Goal: Entertainment & Leisure: Consume media (video, audio)

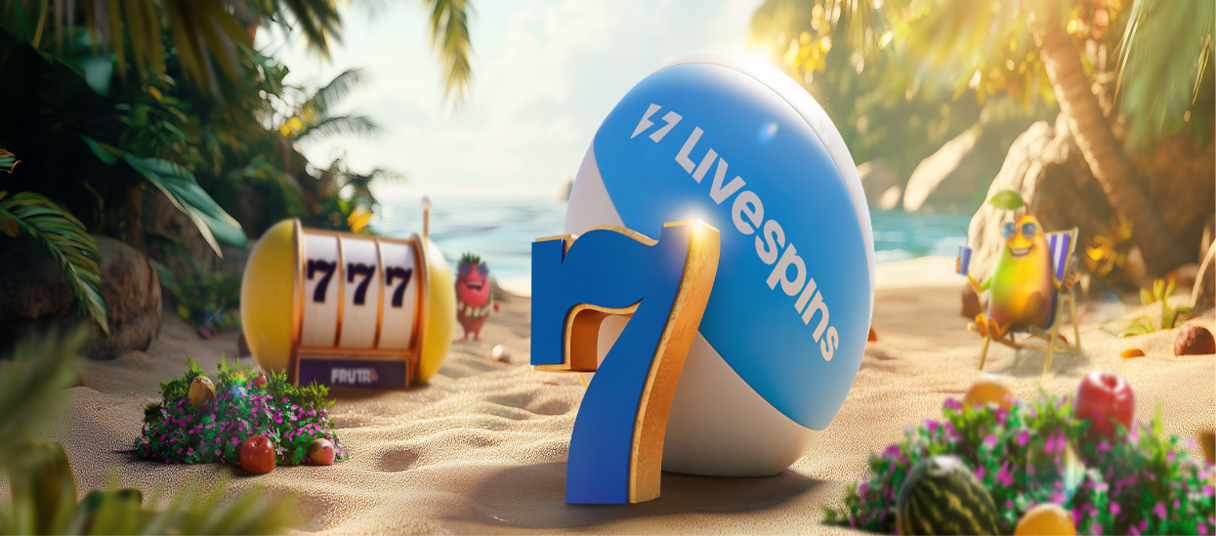
click at [131, 78] on span "Kirjaudu" at bounding box center [135, 71] width 48 height 15
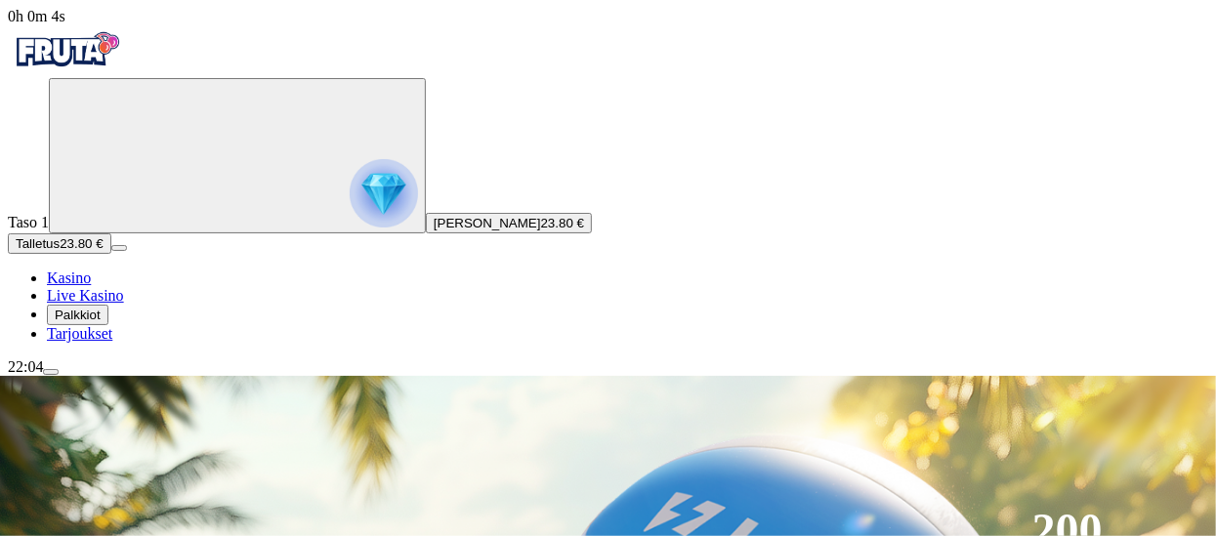
click at [91, 286] on span "Kasino" at bounding box center [69, 278] width 44 height 17
click at [104, 212] on circle "Primary" at bounding box center [203, 154] width 199 height 199
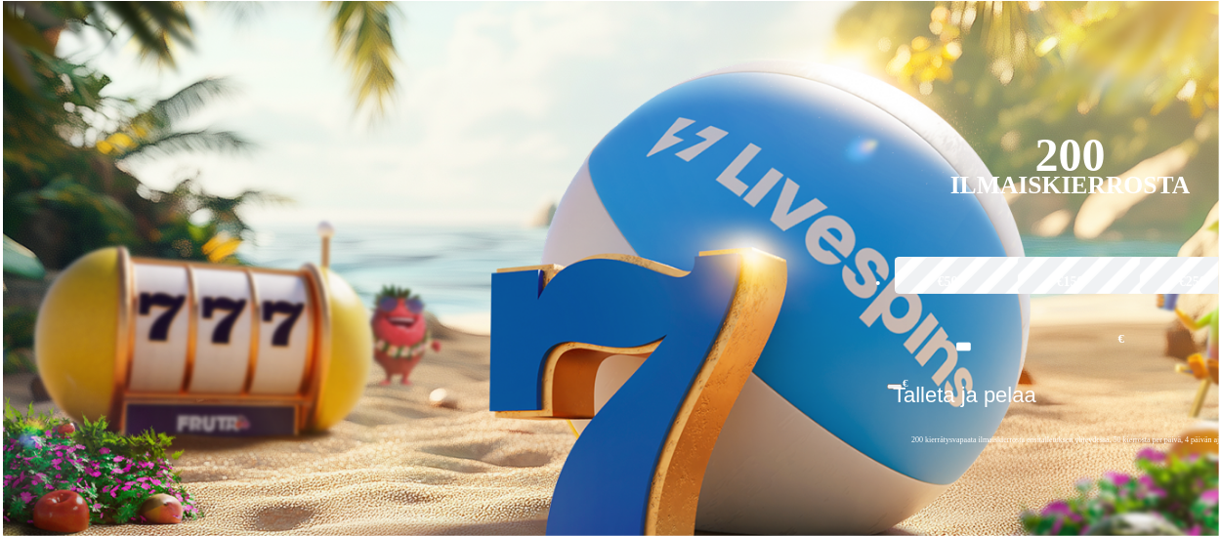
scroll to position [1049, 0]
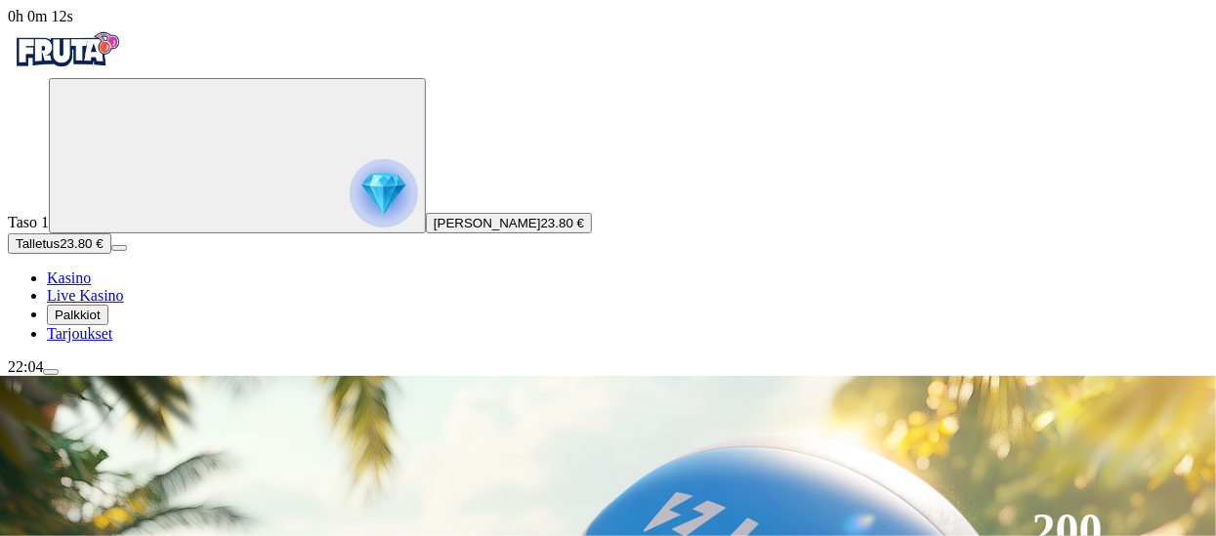
scroll to position [19, 0]
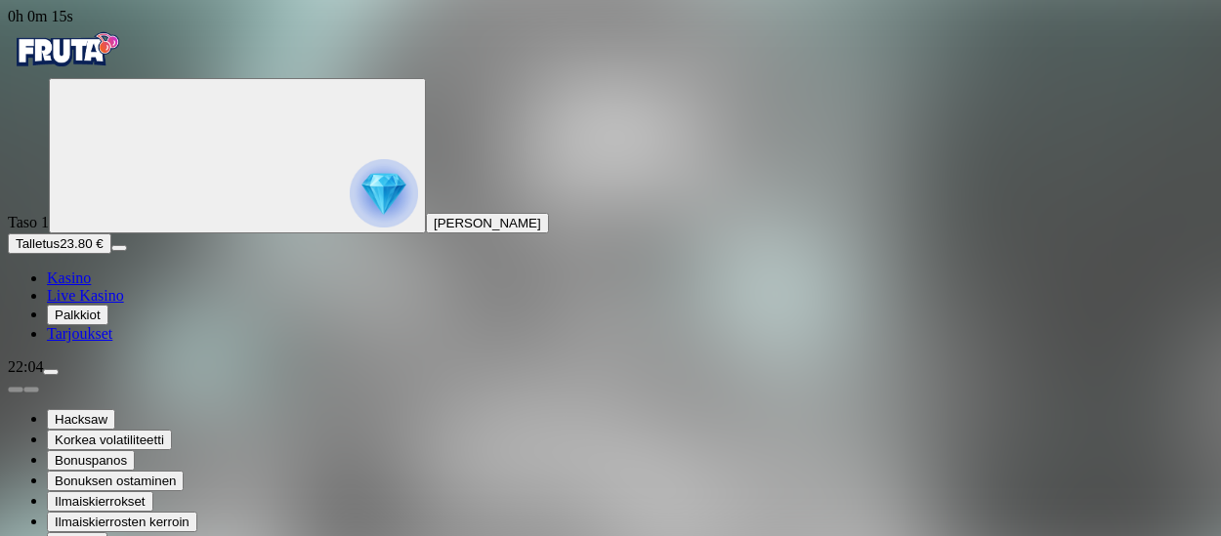
click at [195, 343] on div "Taso 1 [PERSON_NAME] Talletus 23.80 € Kasino Live Kasino Palkkiot Tarjoukset" at bounding box center [611, 210] width 1206 height 265
click at [213, 343] on div "Taso 1 [PERSON_NAME] Talletus 23.80 € Kasino Live Kasino Palkkiot Tarjoukset" at bounding box center [611, 210] width 1206 height 265
click at [189, 343] on div "Taso 1 [PERSON_NAME] Talletus 23.80 € Kasino Live Kasino Palkkiot Tarjoukset" at bounding box center [611, 210] width 1206 height 265
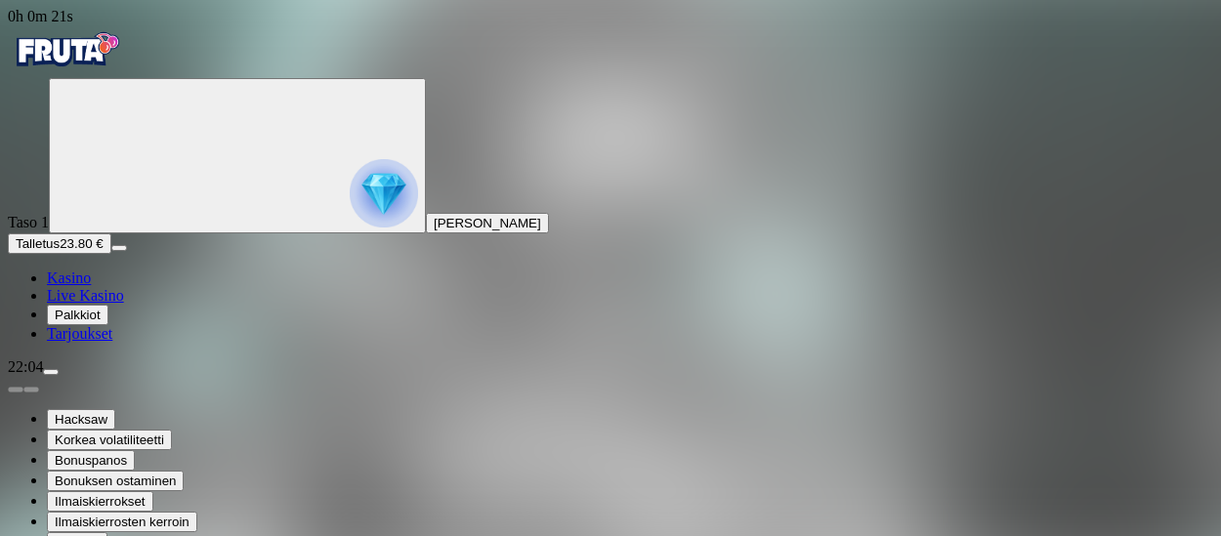
drag, startPoint x: 961, startPoint y: 55, endPoint x: 970, endPoint y: 45, distance: 13.1
type input "*****"
